Goal: Transaction & Acquisition: Purchase product/service

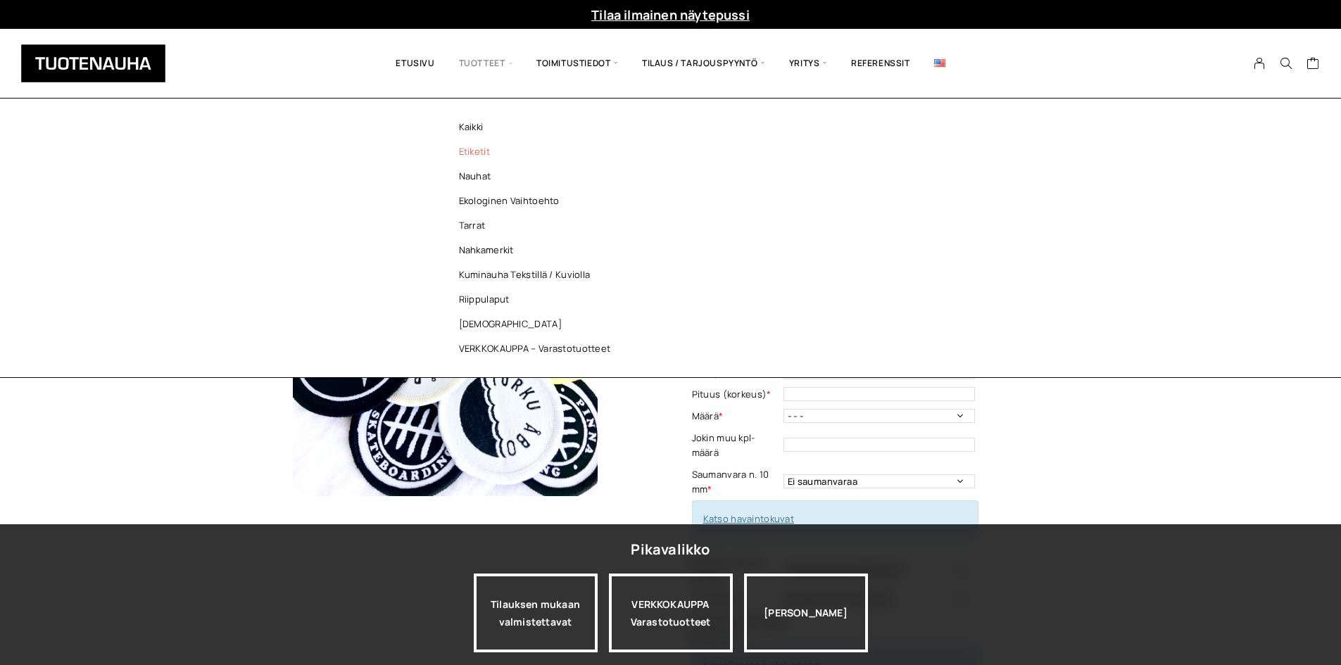
click at [477, 158] on link "Etiketit" at bounding box center [539, 151] width 204 height 25
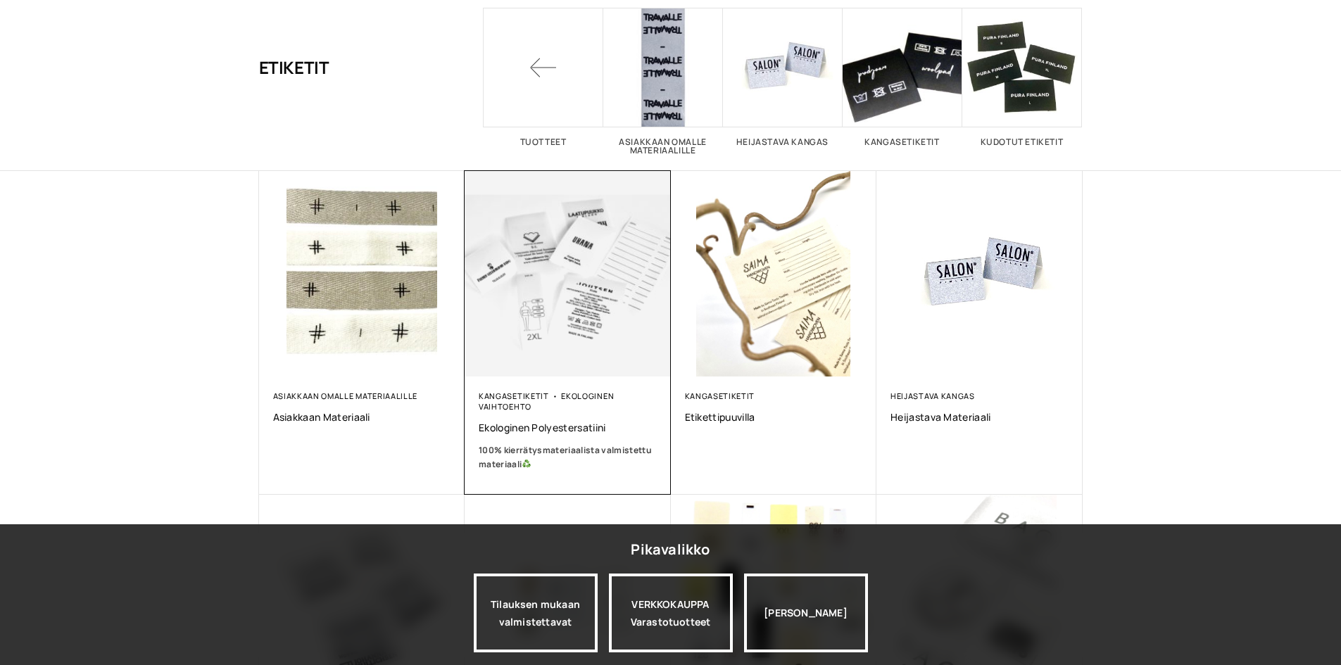
scroll to position [352, 0]
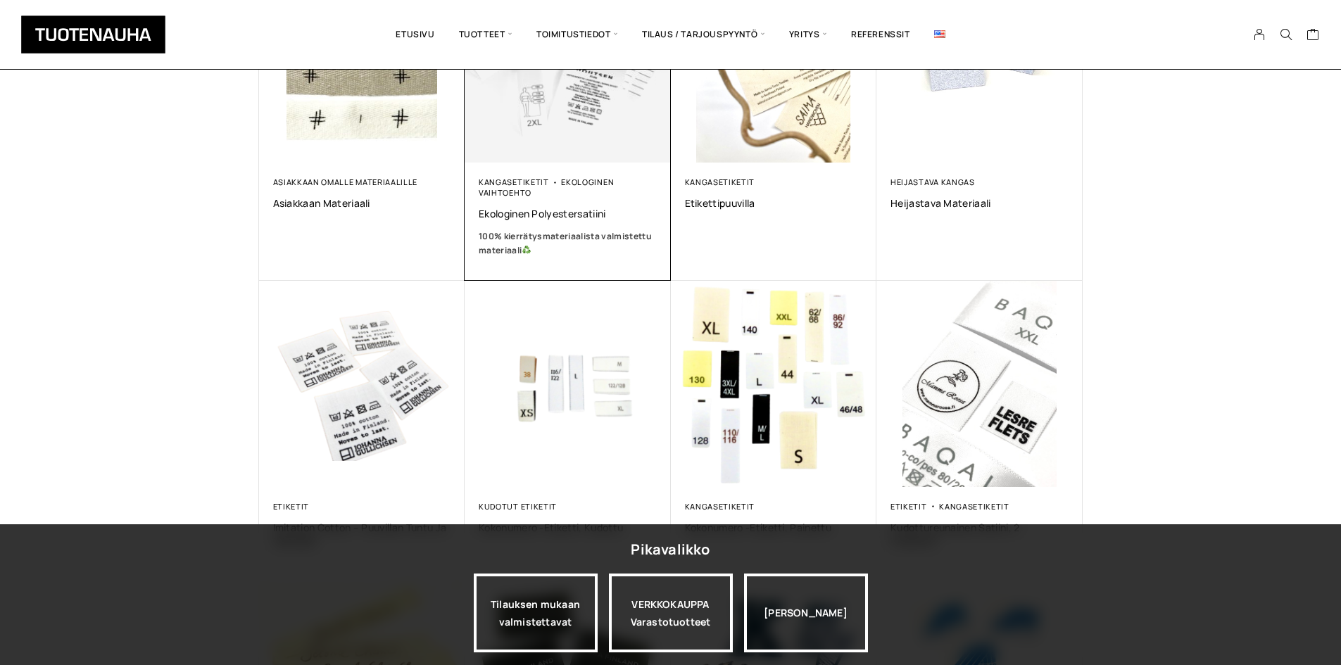
click at [628, 125] on img at bounding box center [568, 59] width 216 height 216
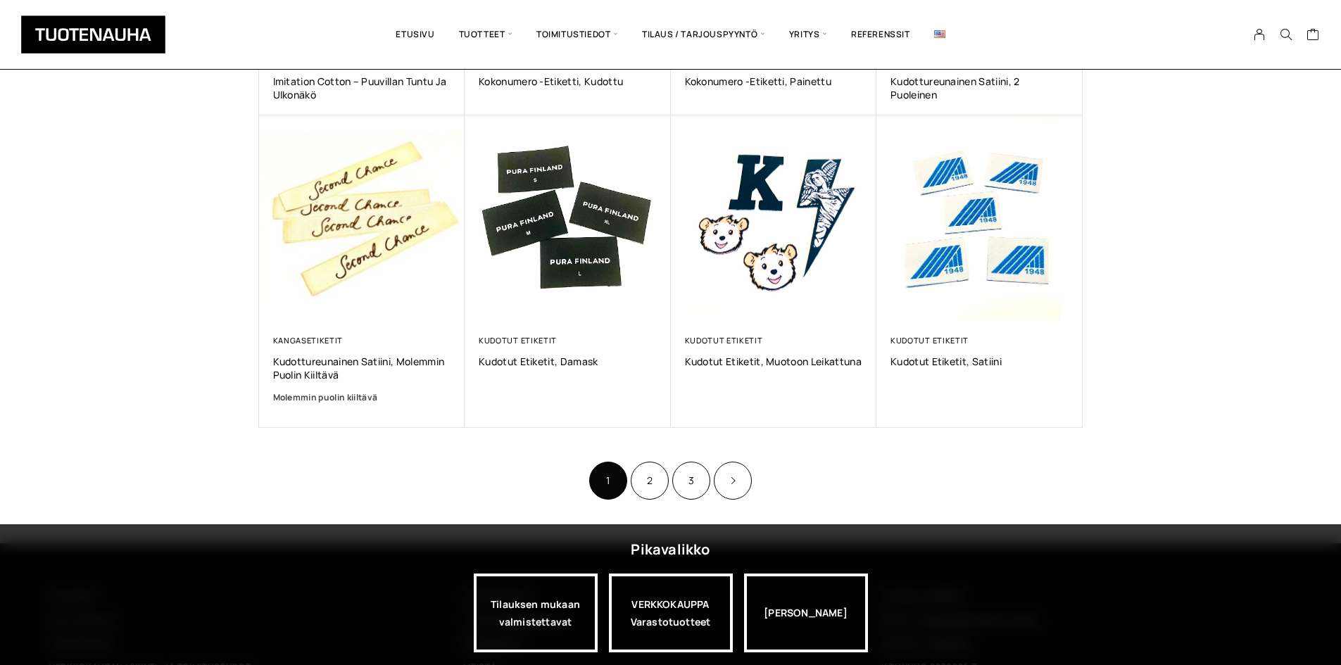
scroll to position [923, 0]
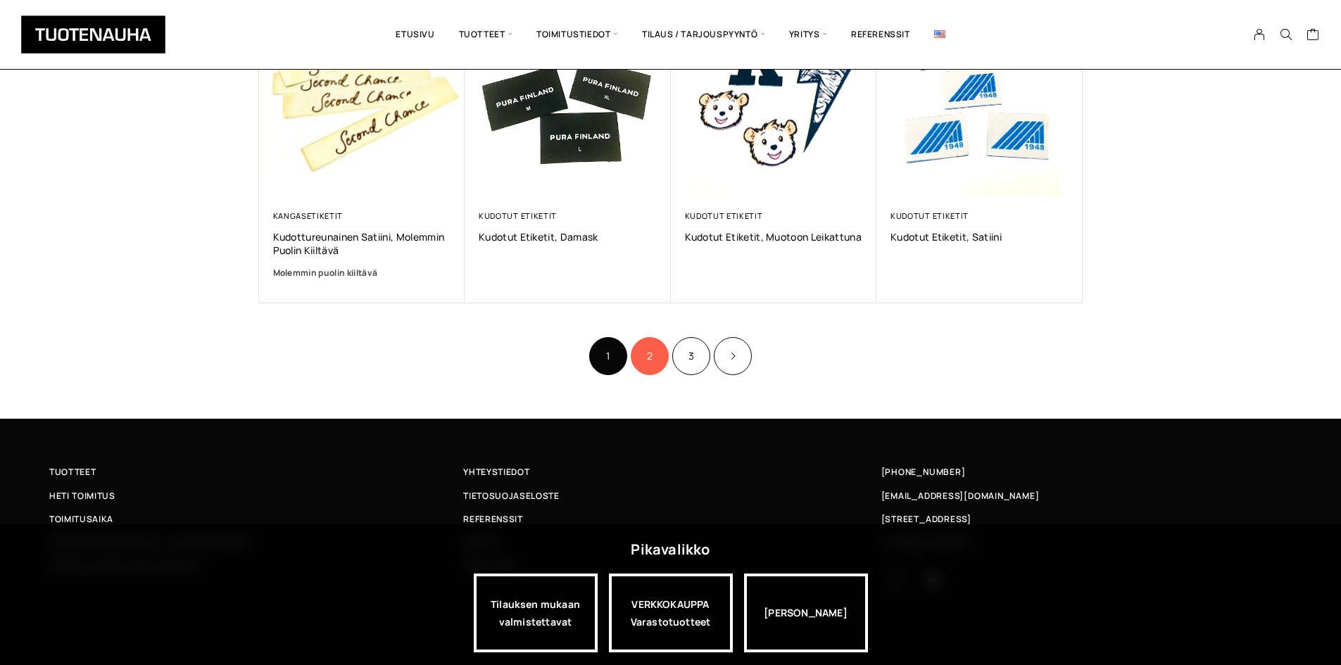
click at [649, 365] on link "2" at bounding box center [650, 356] width 38 height 38
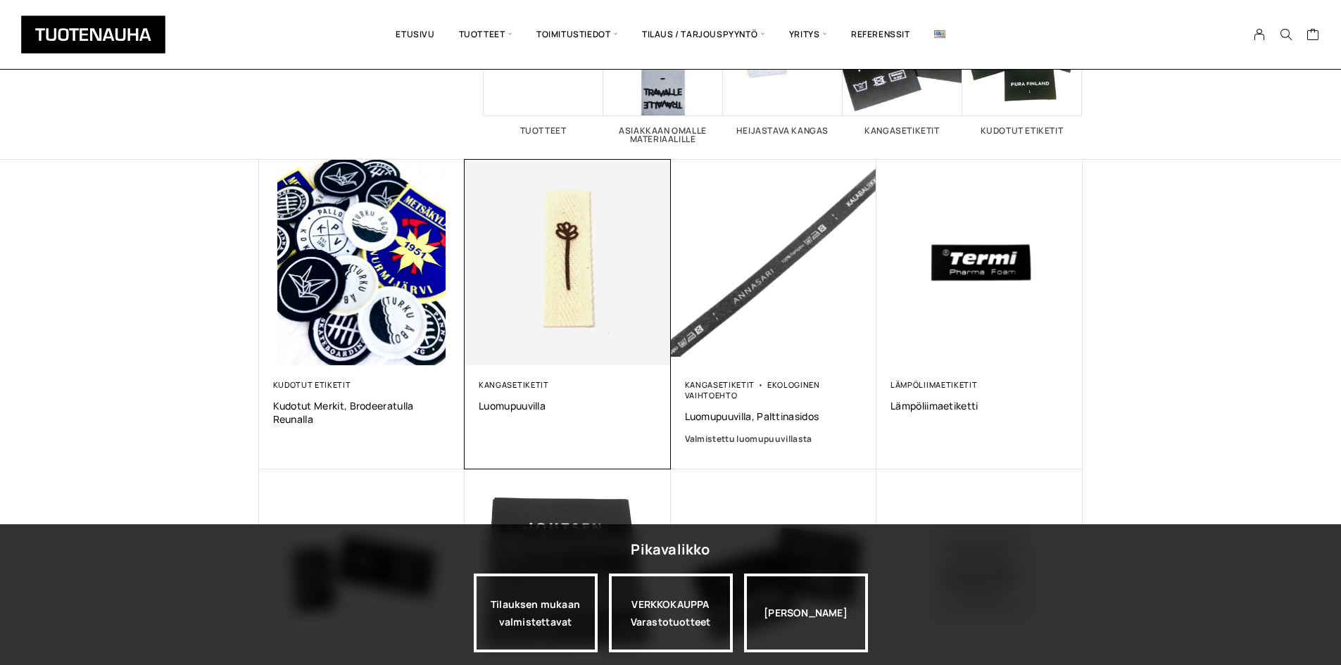
scroll to position [282, 0]
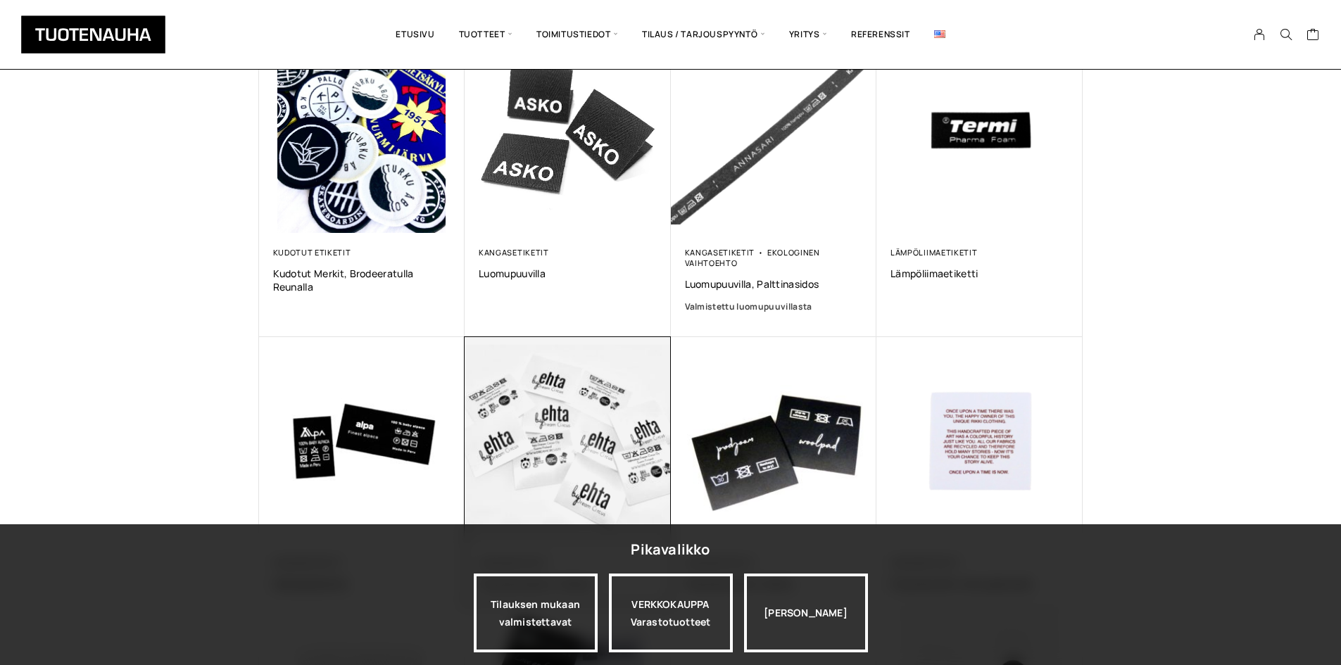
click at [634, 386] on img at bounding box center [568, 440] width 216 height 216
